Goal: Transaction & Acquisition: Register for event/course

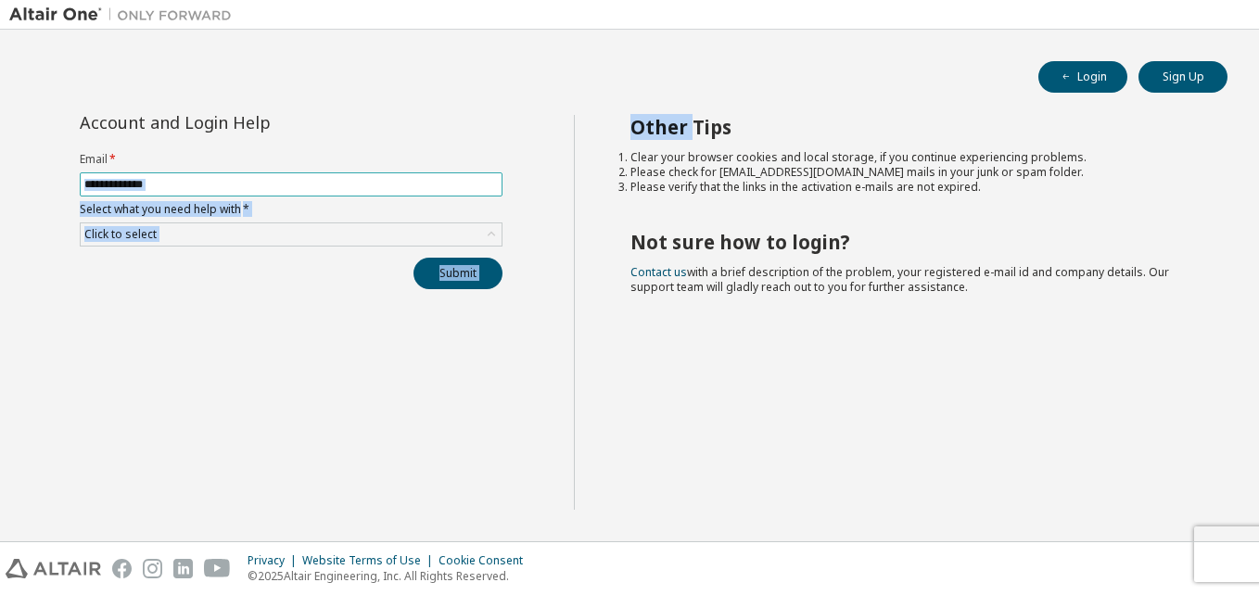
click at [420, 183] on div "Account and Login Help Email * Select what you need help with * Click to select…" at bounding box center [629, 323] width 1241 height 417
click at [420, 183] on input "text" at bounding box center [291, 184] width 414 height 15
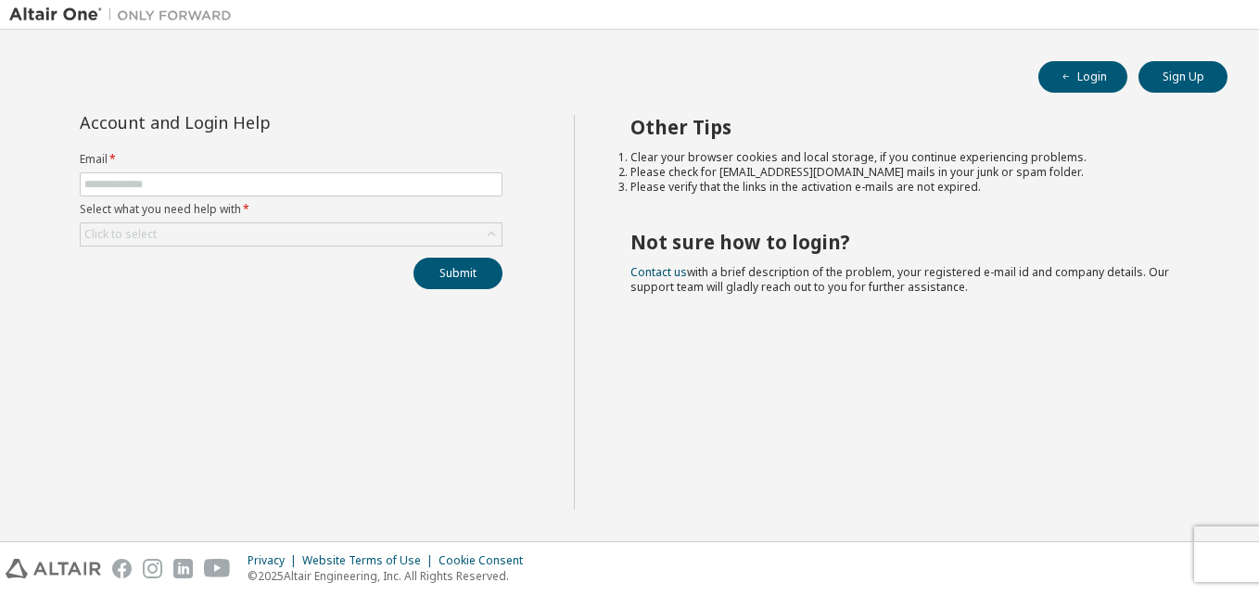
click at [83, 356] on div "Account and Login Help Email * Select what you need help with * Click to select…" at bounding box center [291, 312] width 565 height 395
click at [1182, 70] on button "Sign Up" at bounding box center [1183, 77] width 89 height 32
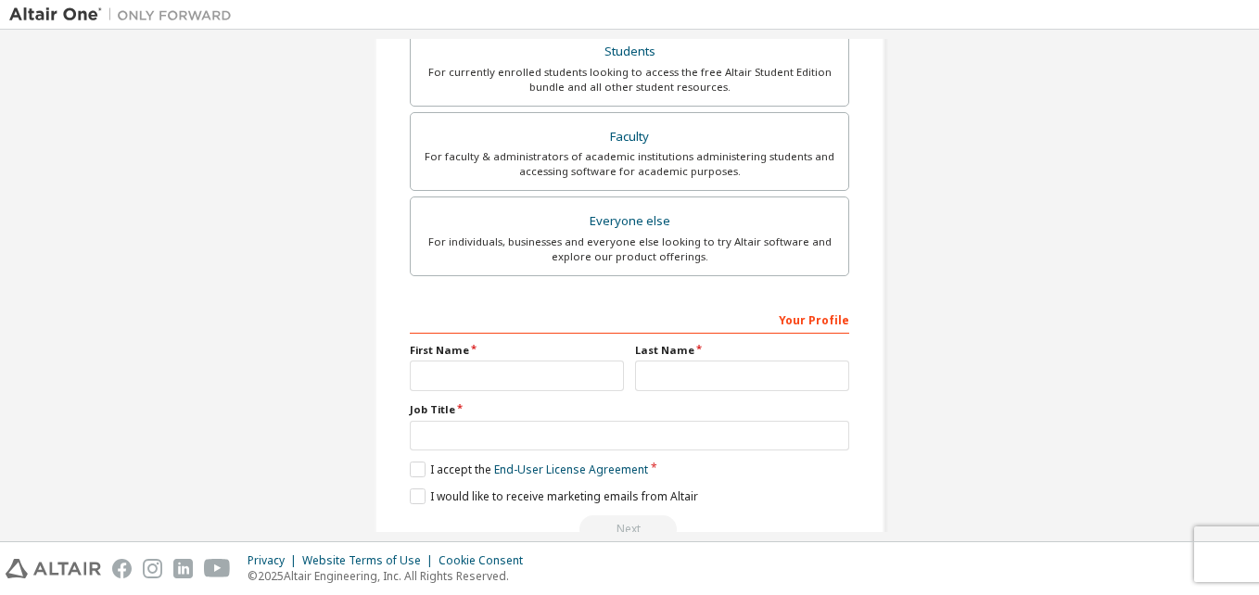
scroll to position [489, 0]
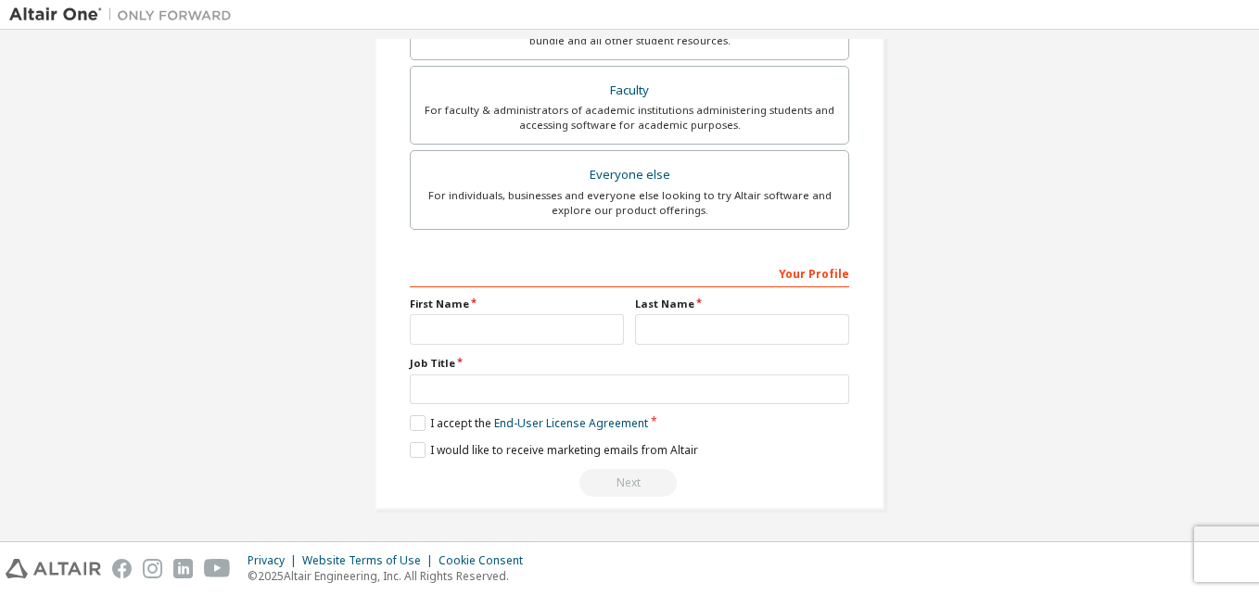
click at [87, 15] on img at bounding box center [125, 15] width 232 height 19
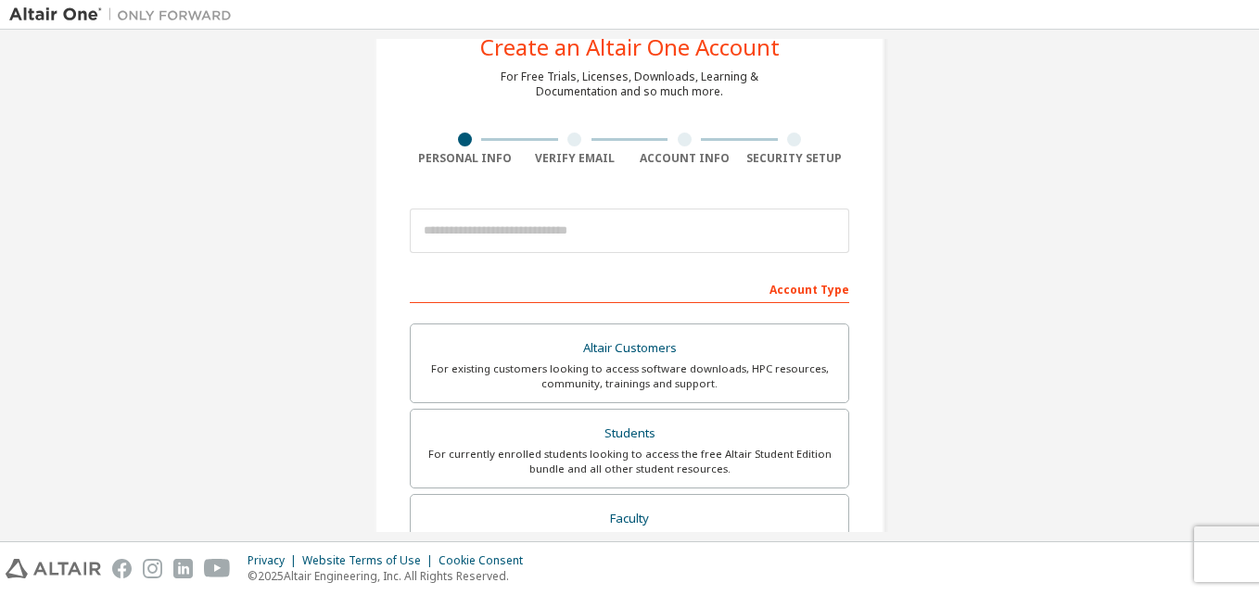
scroll to position [0, 0]
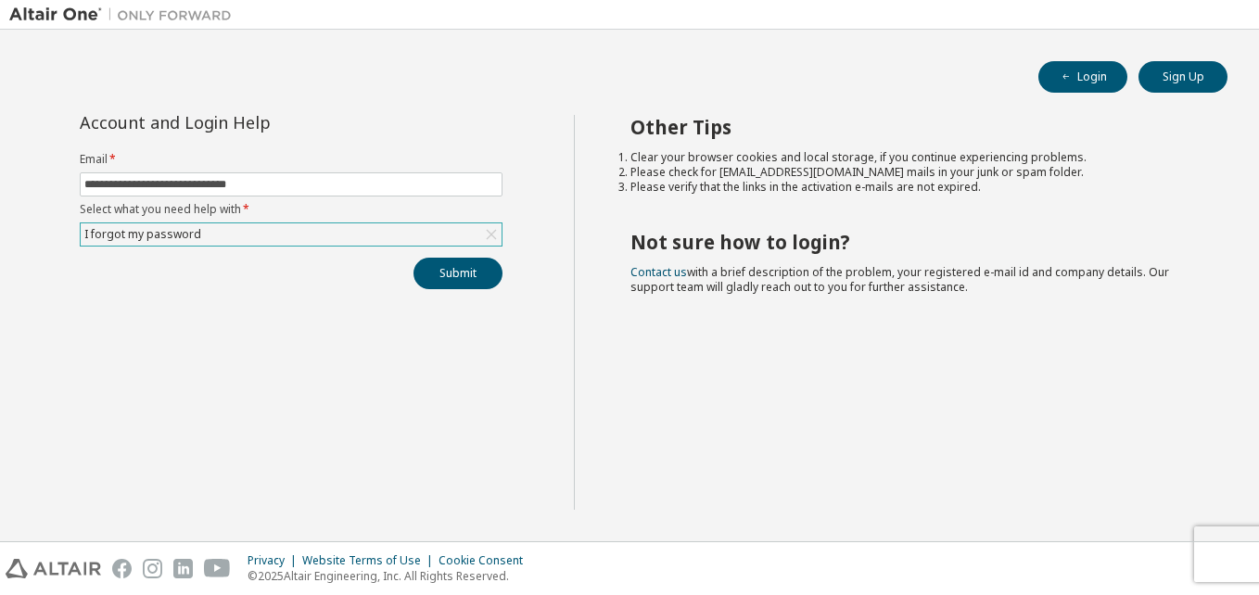
click at [486, 234] on icon at bounding box center [491, 234] width 19 height 19
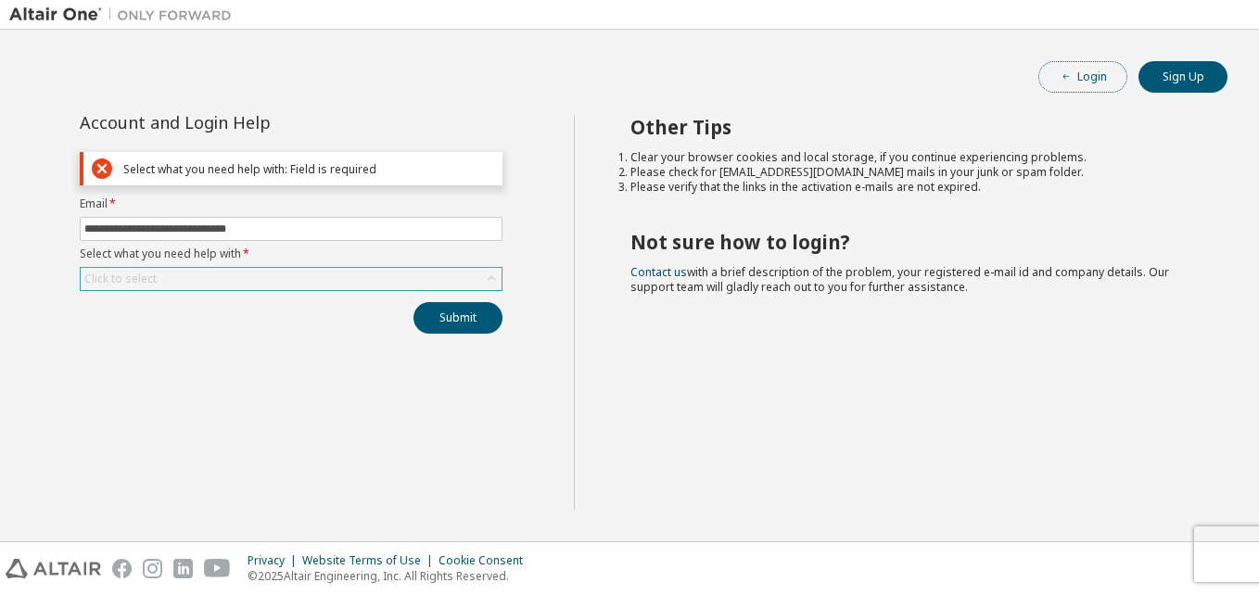
click at [1091, 76] on button "Login" at bounding box center [1083, 77] width 89 height 32
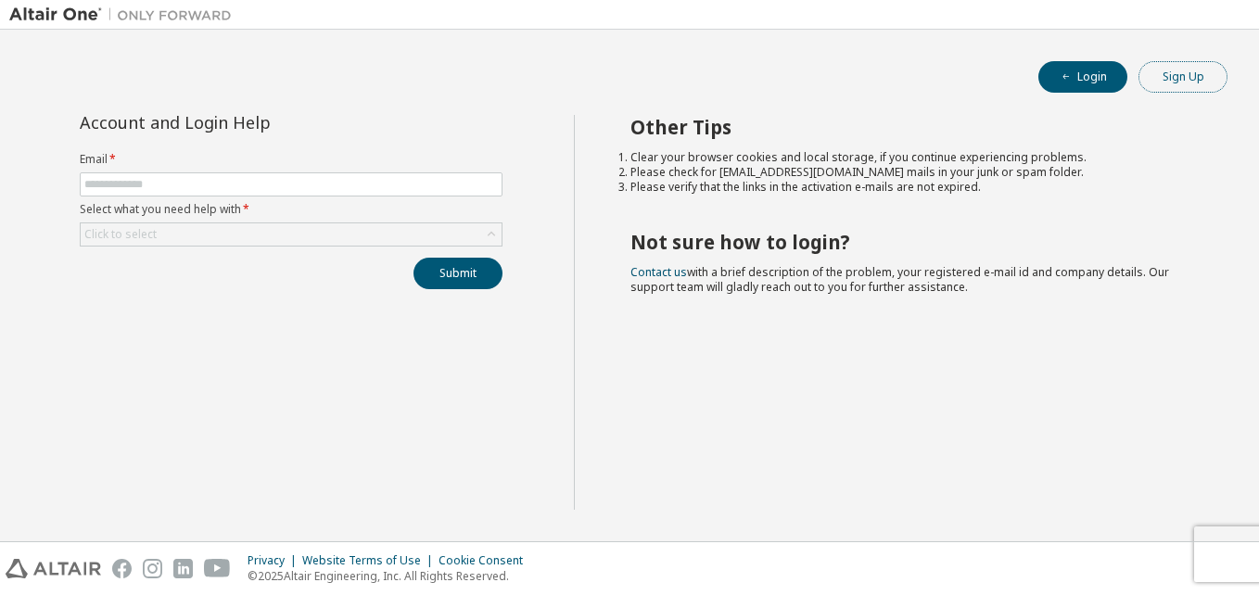
click at [1164, 91] on button "Sign Up" at bounding box center [1183, 77] width 89 height 32
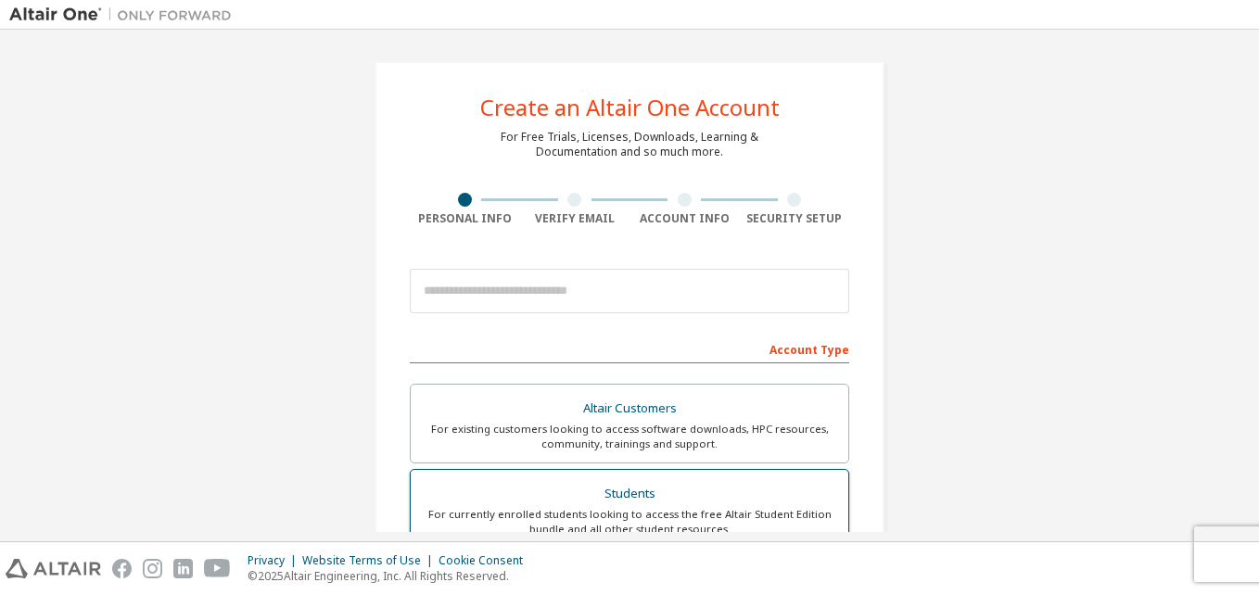
click at [704, 492] on div "Students" at bounding box center [629, 494] width 415 height 26
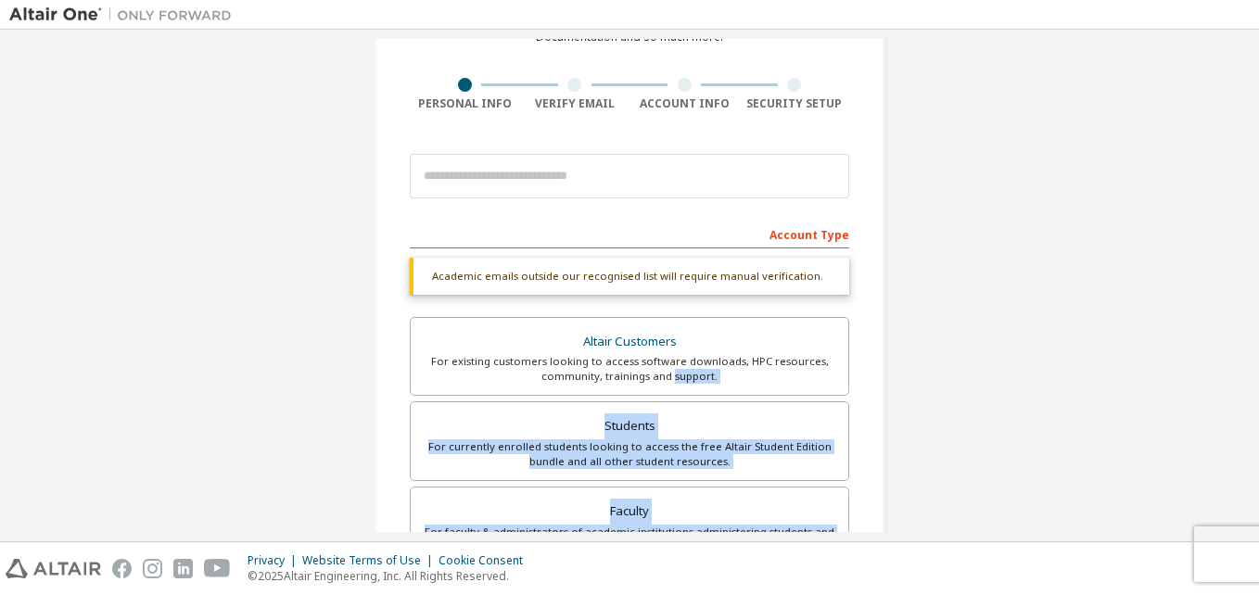
scroll to position [258, 0]
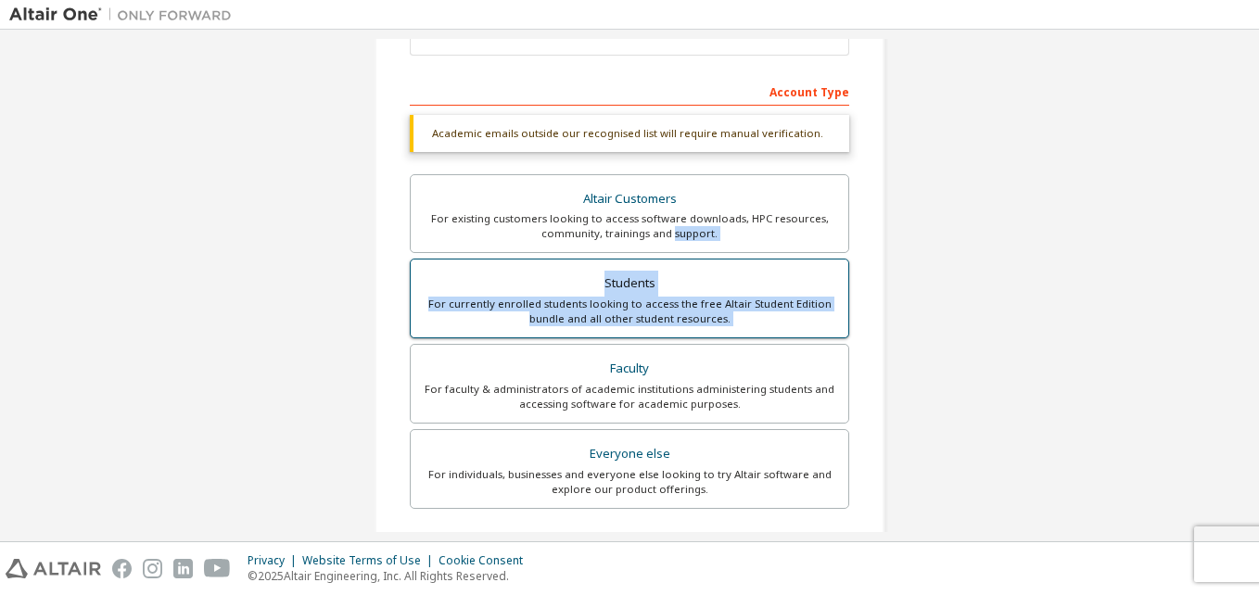
drag, startPoint x: 704, startPoint y: 492, endPoint x: 815, endPoint y: 317, distance: 207.6
click at [815, 317] on div "Altair Customers For existing customers looking to access software downloads, H…" at bounding box center [630, 344] width 440 height 340
drag, startPoint x: 815, startPoint y: 317, endPoint x: 805, endPoint y: 315, distance: 10.4
click at [805, 315] on div "For currently enrolled students looking to access the free Altair Student Editi…" at bounding box center [629, 312] width 415 height 30
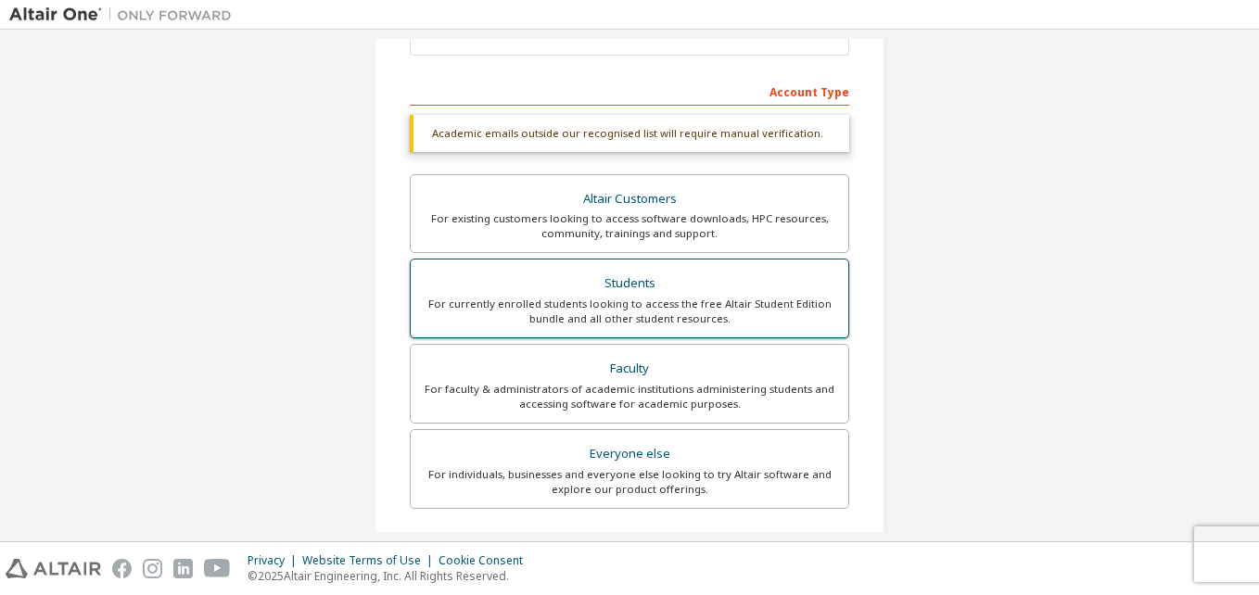
click at [805, 315] on div "For currently enrolled students looking to access the free Altair Student Editi…" at bounding box center [629, 312] width 415 height 30
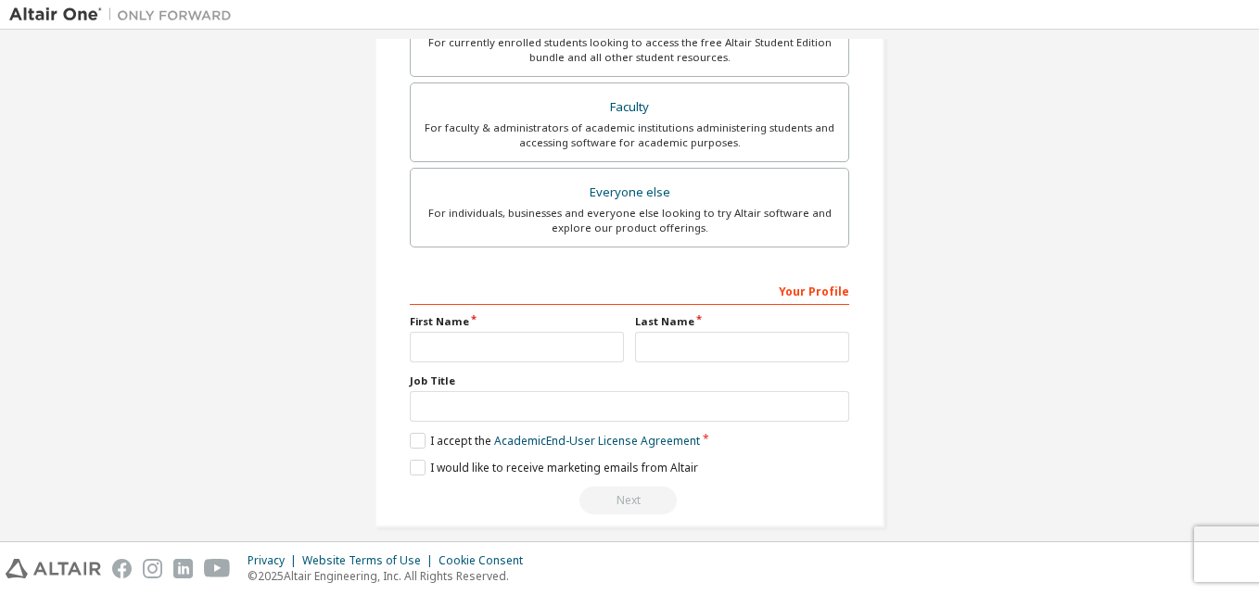
scroll to position [537, 0]
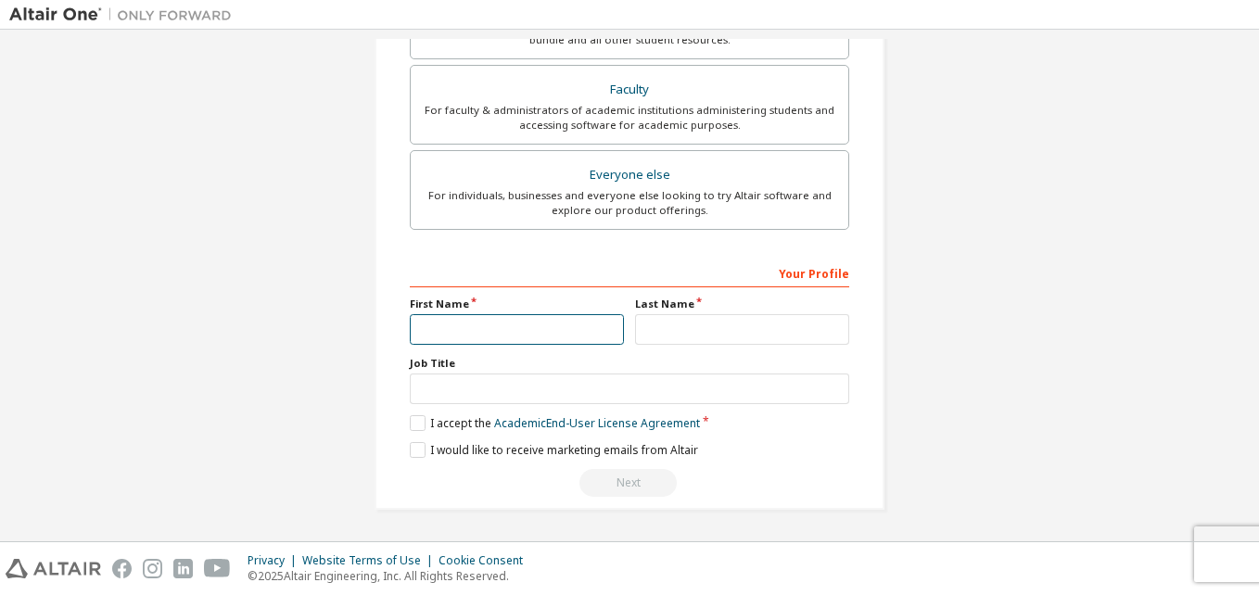
click at [505, 321] on input "text" at bounding box center [517, 329] width 214 height 31
type input "*"
type input "*****"
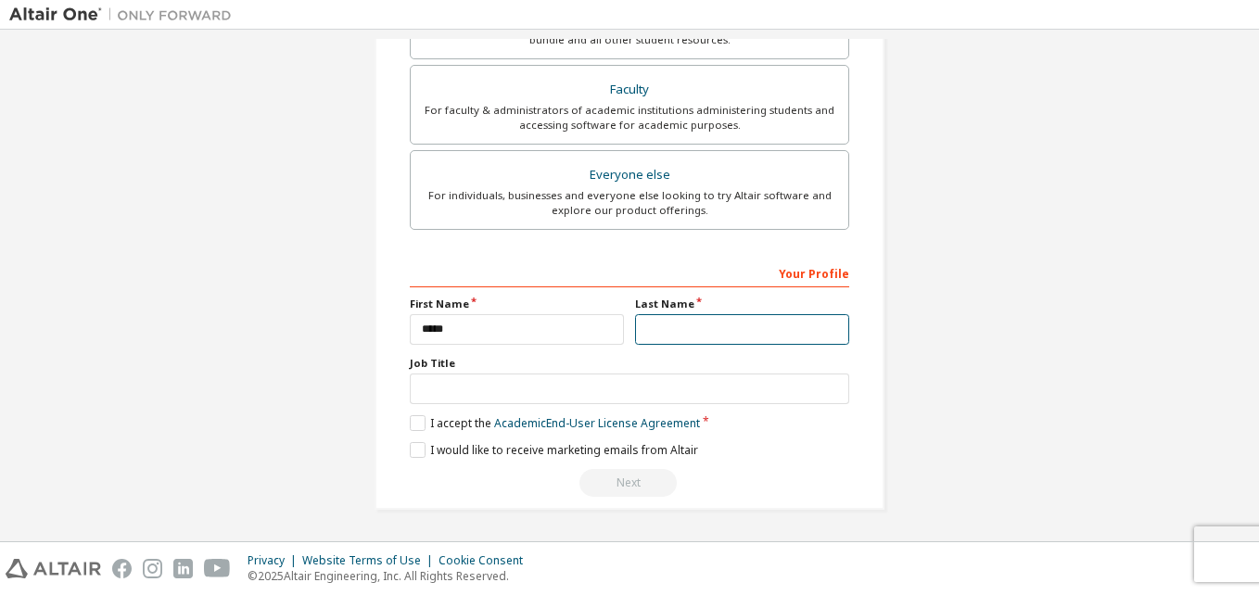
click at [677, 335] on input "text" at bounding box center [742, 329] width 214 height 31
type input "******"
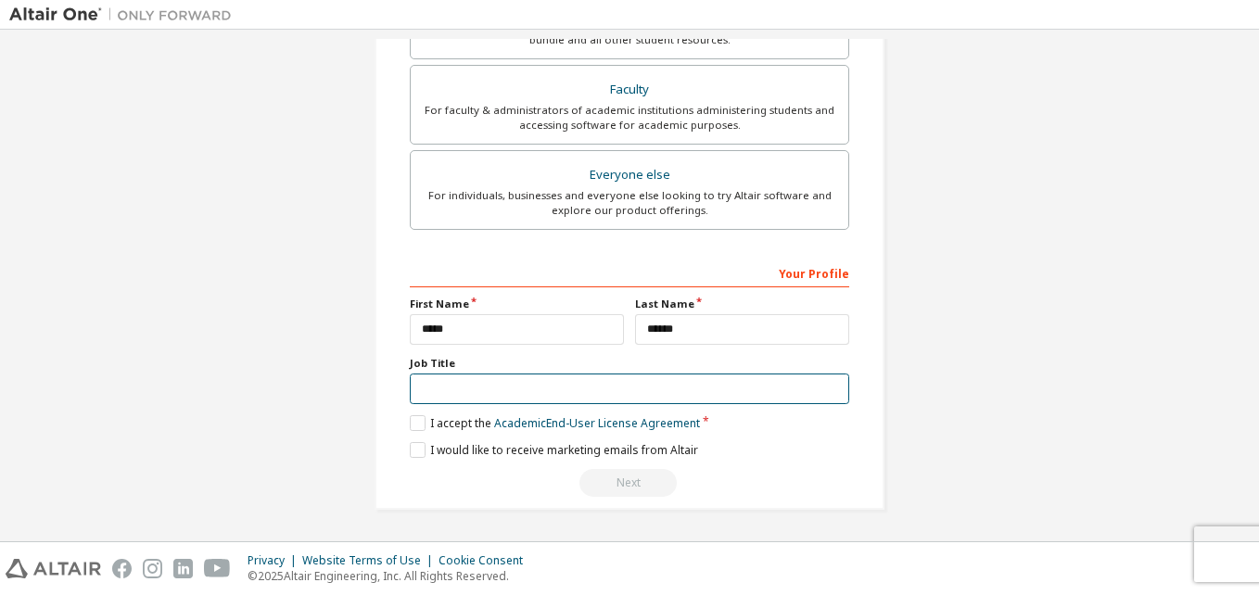
click at [516, 384] on input "text" at bounding box center [630, 389] width 440 height 31
type input "*******"
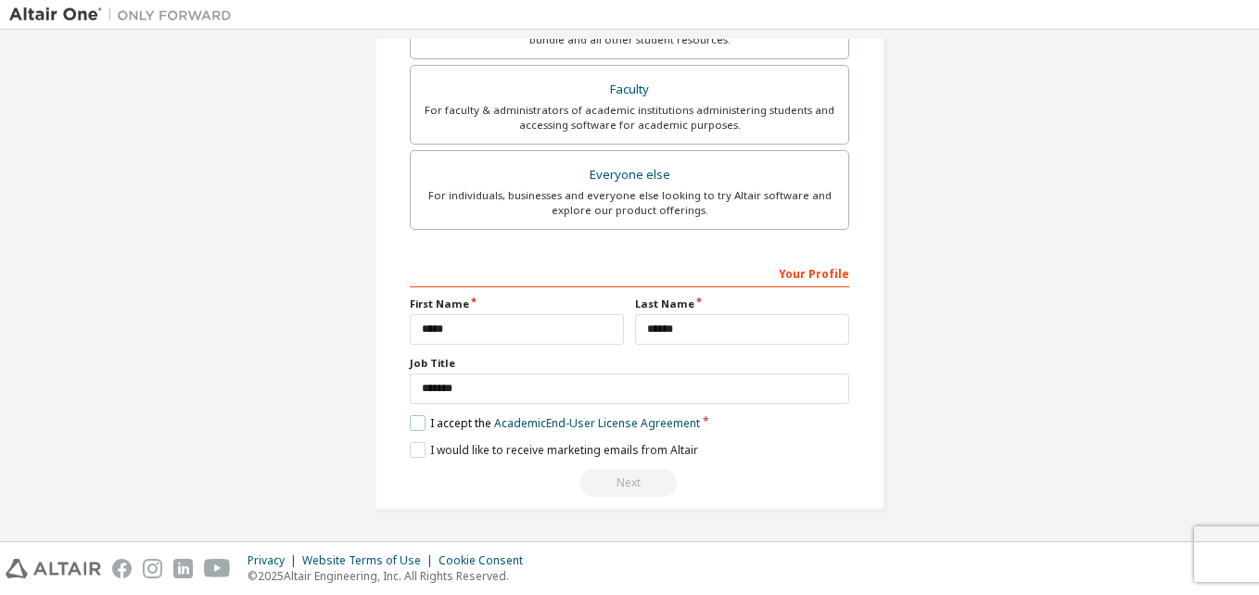
click at [423, 420] on label "I accept the Academic End-User License Agreement" at bounding box center [555, 423] width 290 height 16
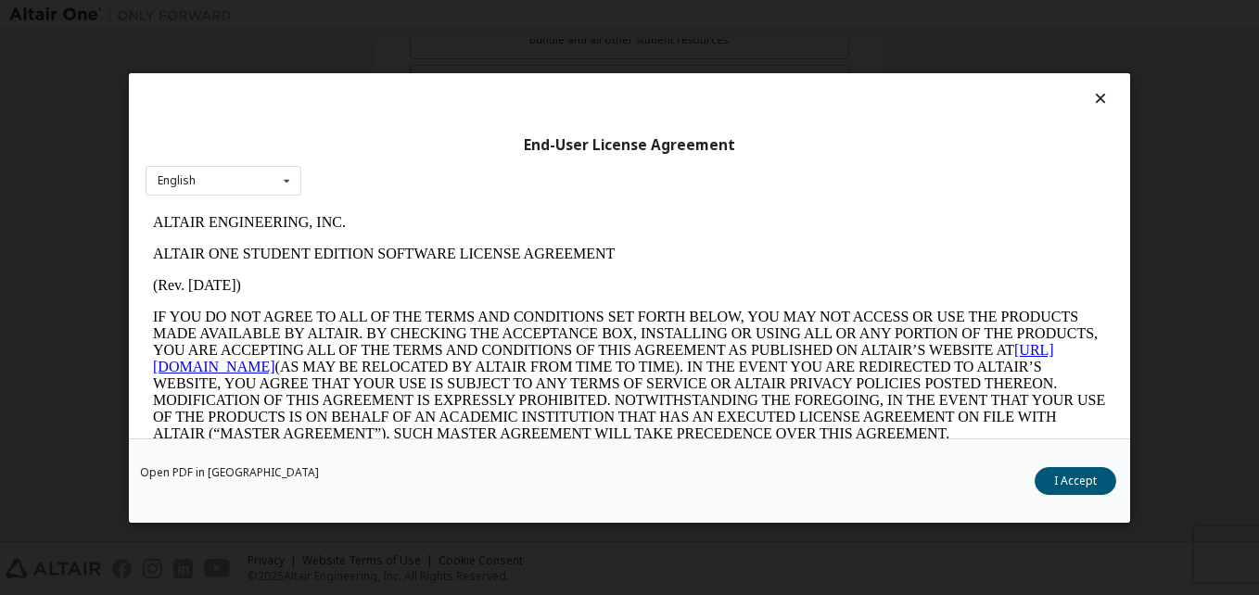
scroll to position [0, 0]
click at [1087, 490] on button "I Accept" at bounding box center [1076, 480] width 82 height 28
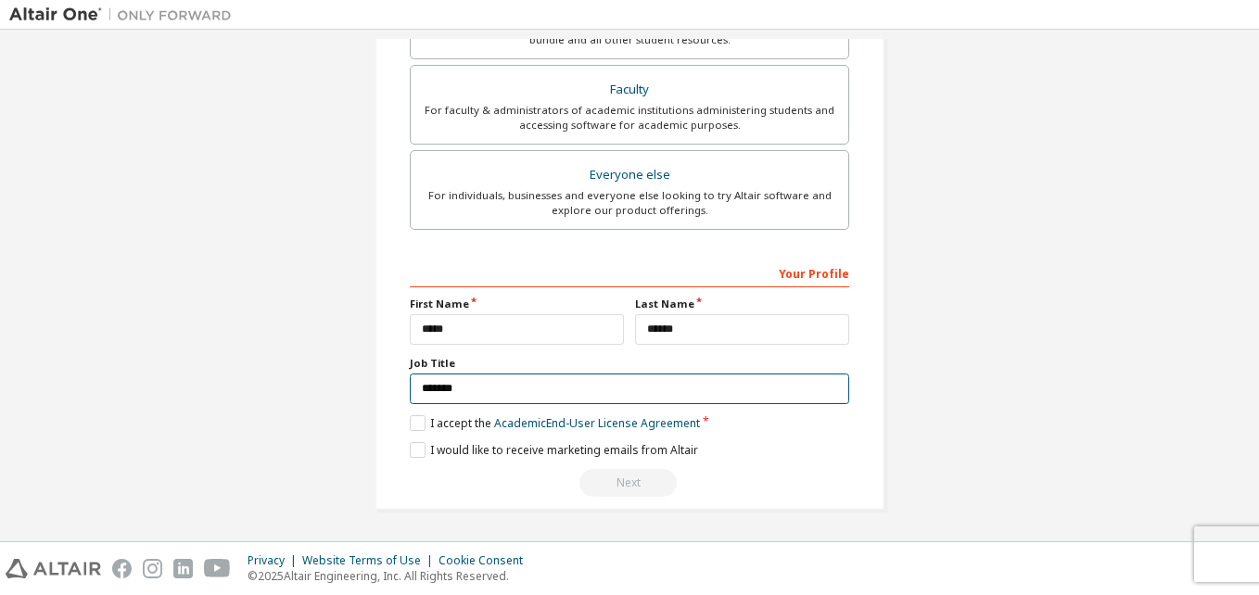
click at [492, 387] on input "*******" at bounding box center [630, 389] width 440 height 31
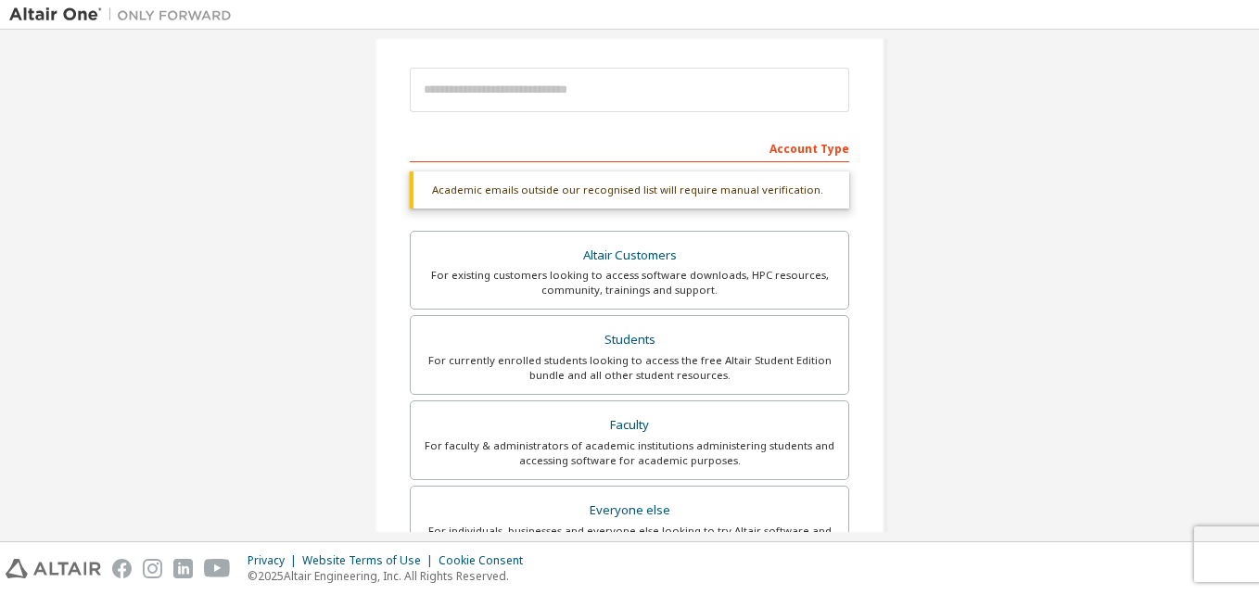
scroll to position [192, 0]
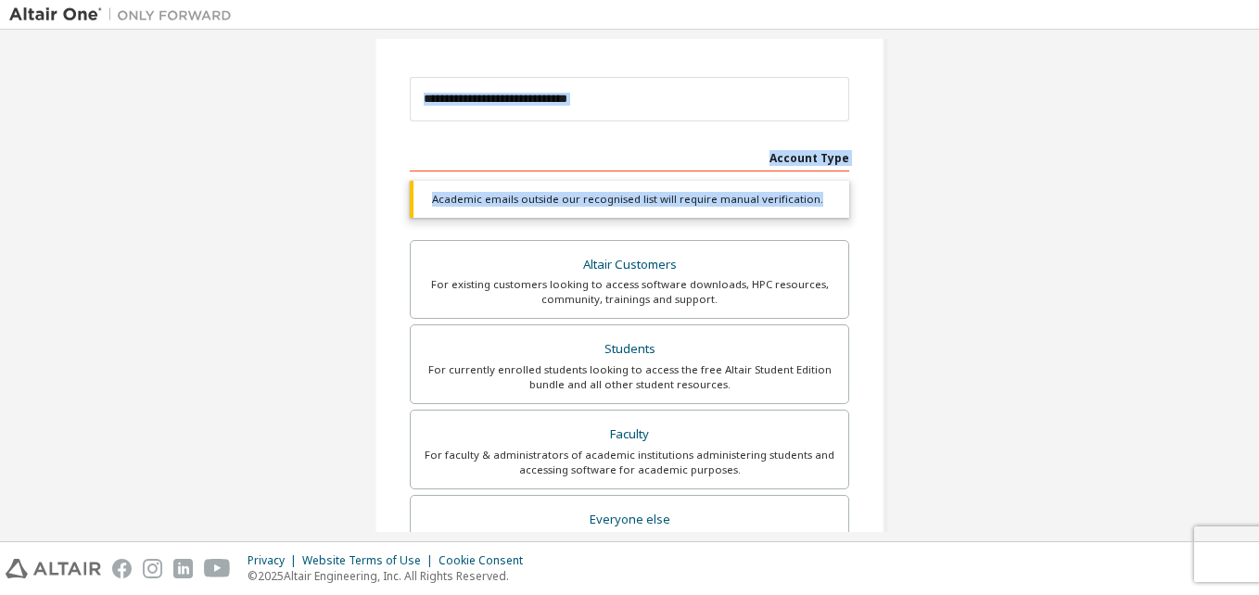
drag, startPoint x: 1255, startPoint y: 192, endPoint x: 702, endPoint y: 30, distance: 576.0
click at [702, 30] on div "Create an Altair One Account For Free Trials, Licenses, Downloads, Learning & D…" at bounding box center [629, 286] width 1259 height 512
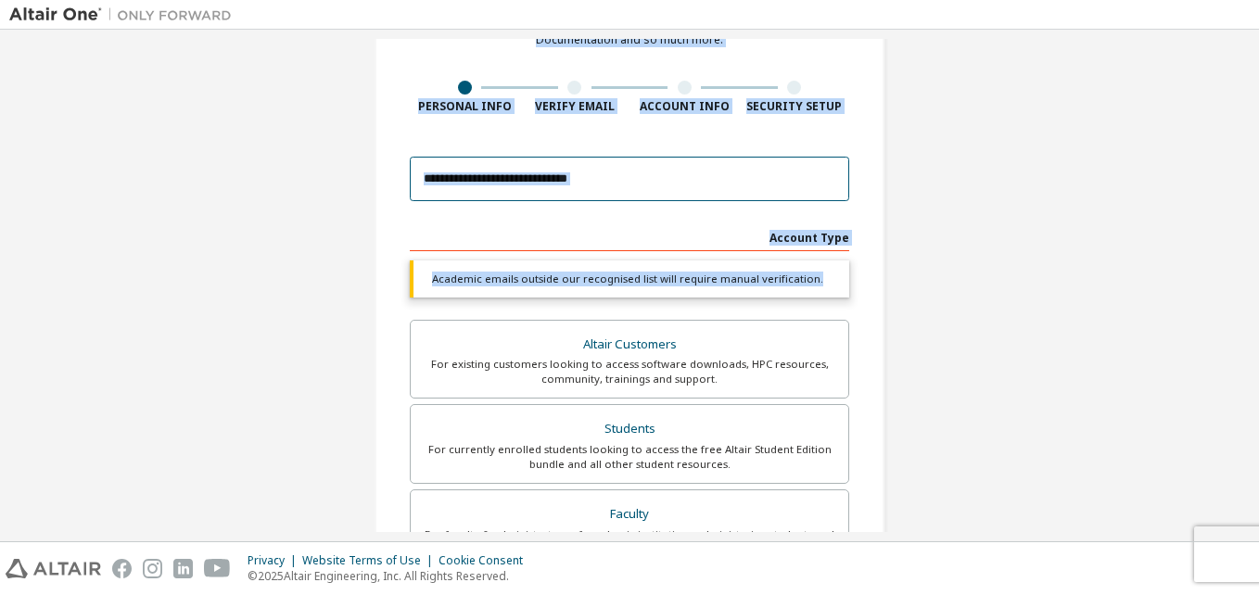
drag, startPoint x: 702, startPoint y: 30, endPoint x: 592, endPoint y: 184, distance: 189.4
click at [592, 184] on input "email" at bounding box center [630, 179] width 440 height 45
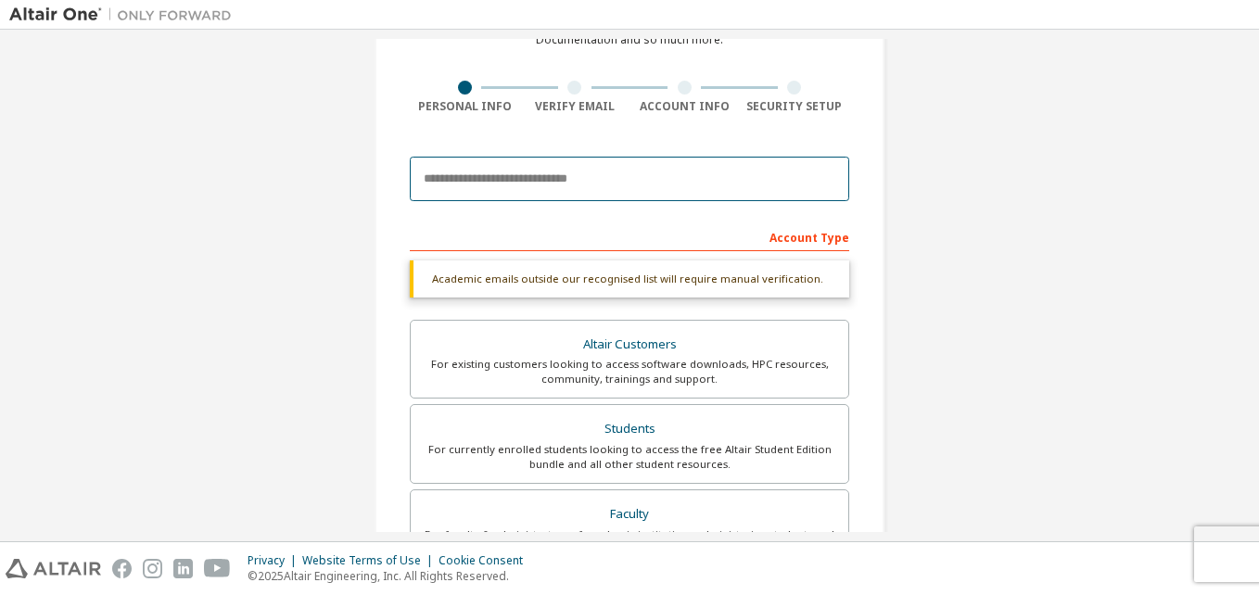
type input "**********"
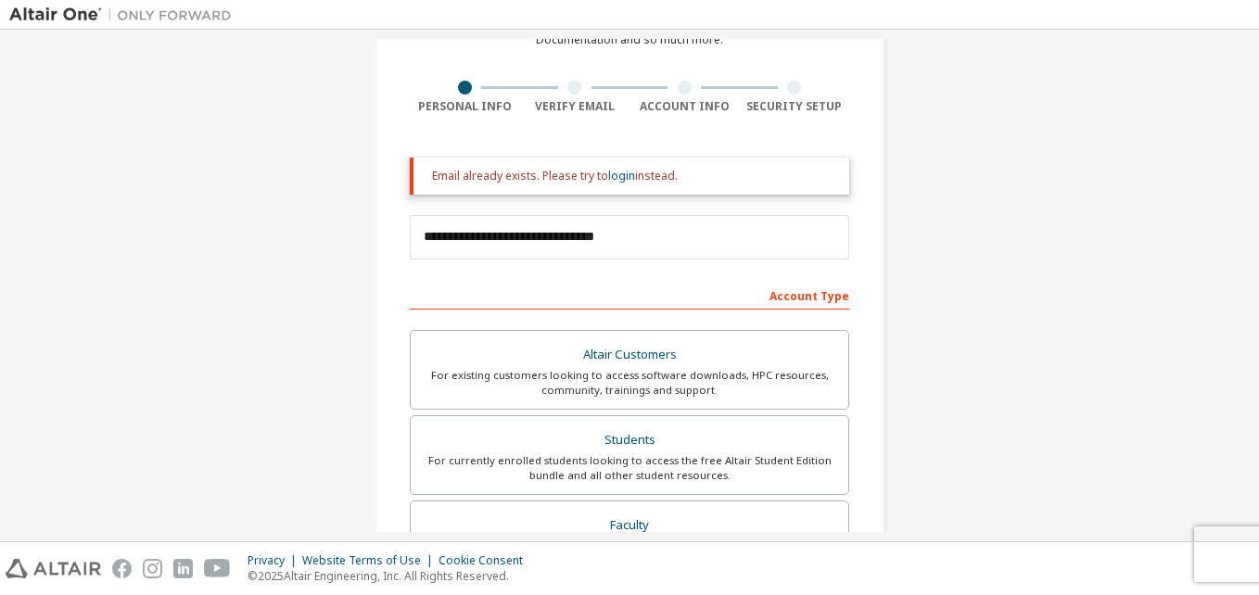
click at [1248, 150] on div "**********" at bounding box center [629, 286] width 1259 height 512
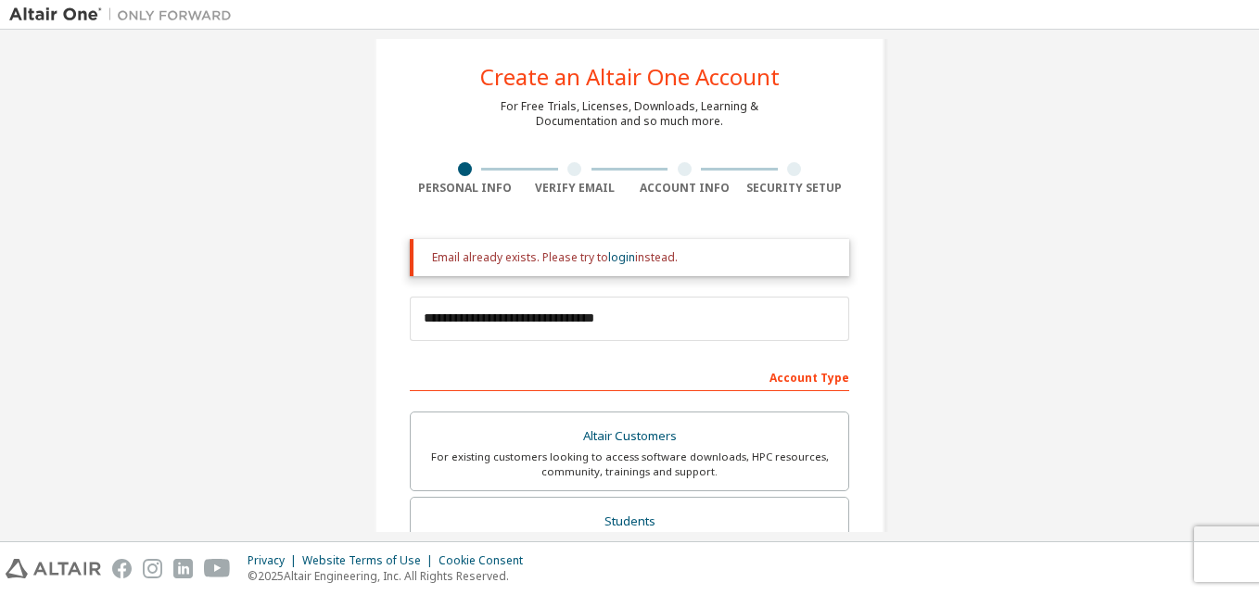
scroll to position [0, 0]
